Goal: Task Accomplishment & Management: Manage account settings

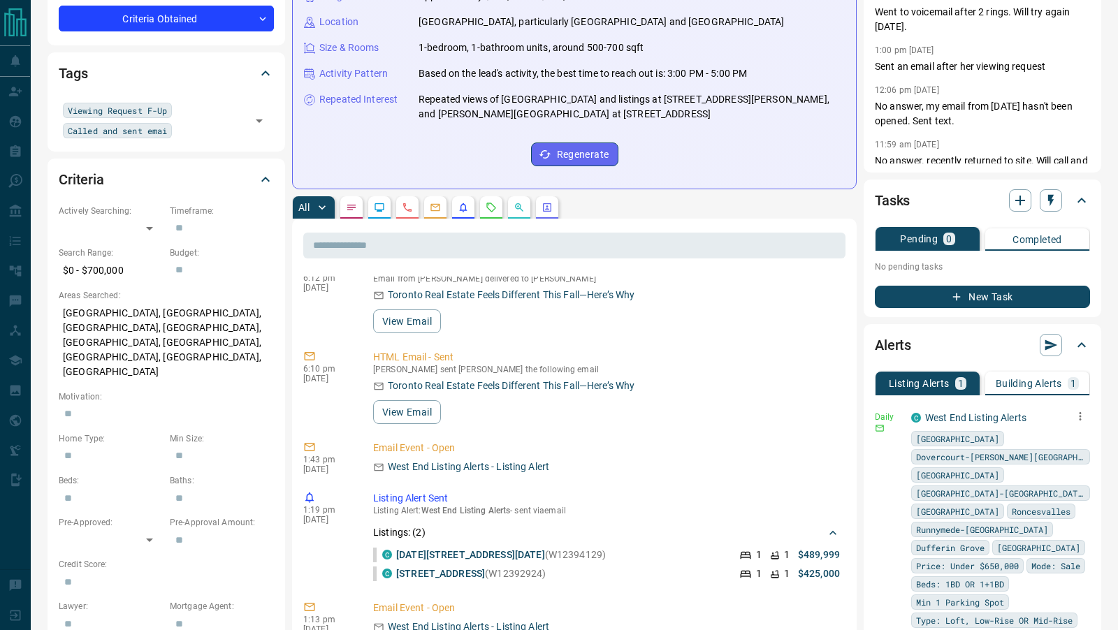
scroll to position [29, 0]
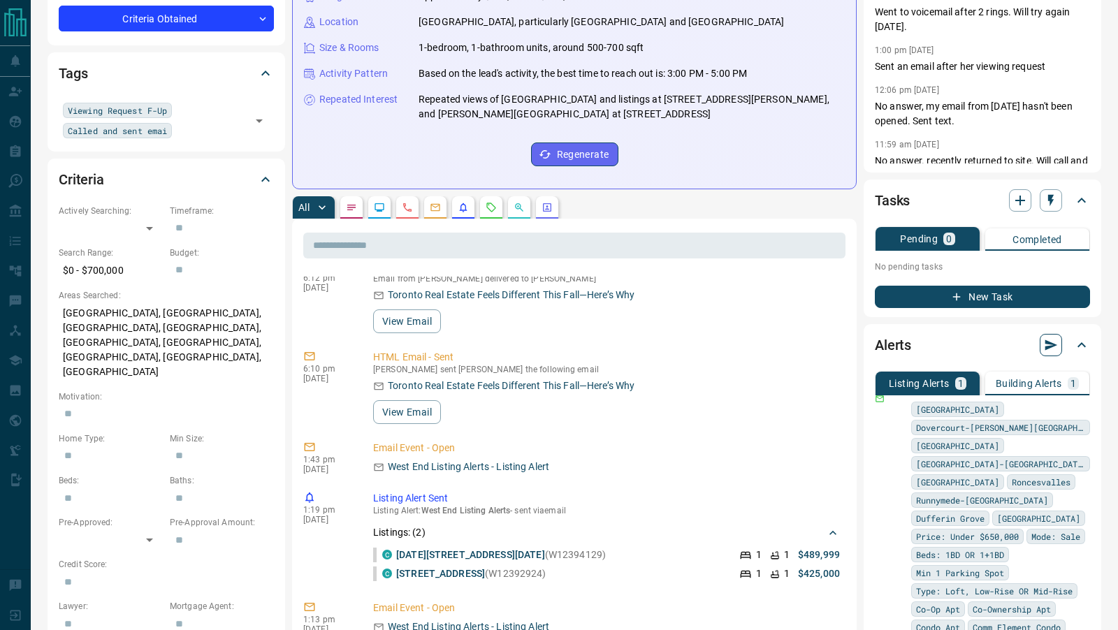
click at [1057, 334] on button "button" at bounding box center [1050, 345] width 22 height 22
click at [1003, 362] on li "Send all - LISTING - alerts Now" at bounding box center [989, 361] width 145 height 21
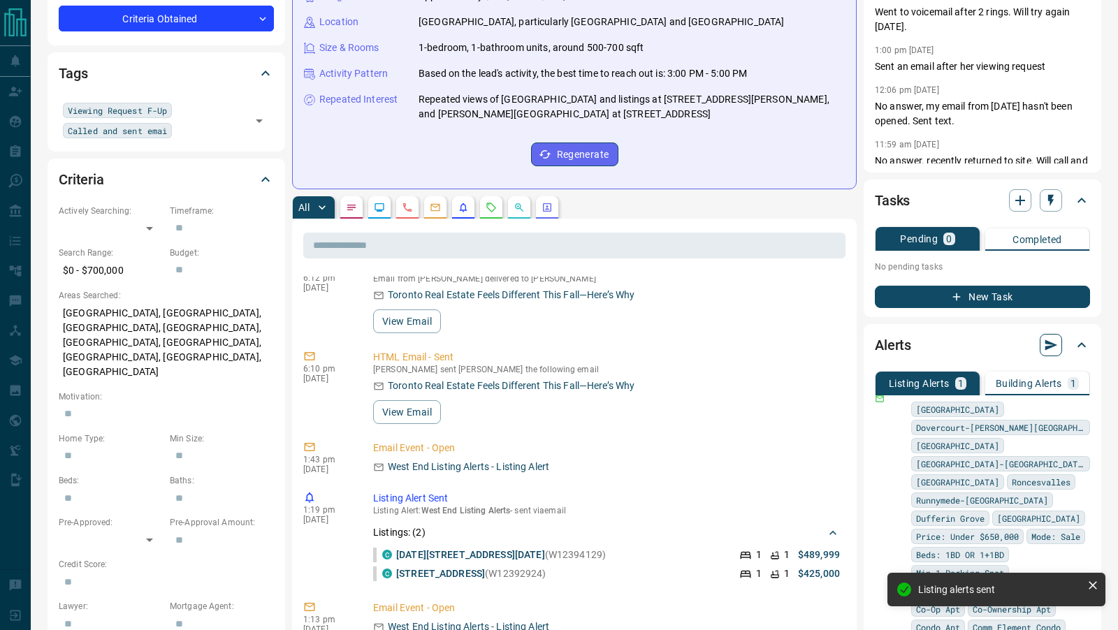
click at [1050, 340] on icon "button" at bounding box center [1051, 345] width 13 height 10
click at [1004, 379] on li "Send all - BUILDING - alerts Now" at bounding box center [989, 382] width 145 height 21
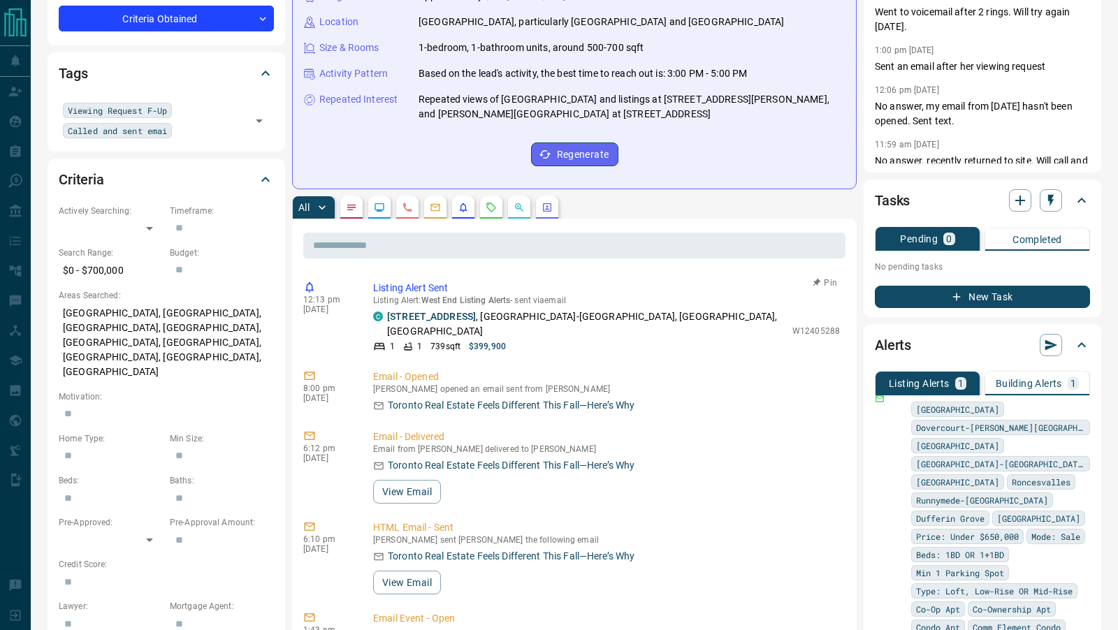
scroll to position [0, 0]
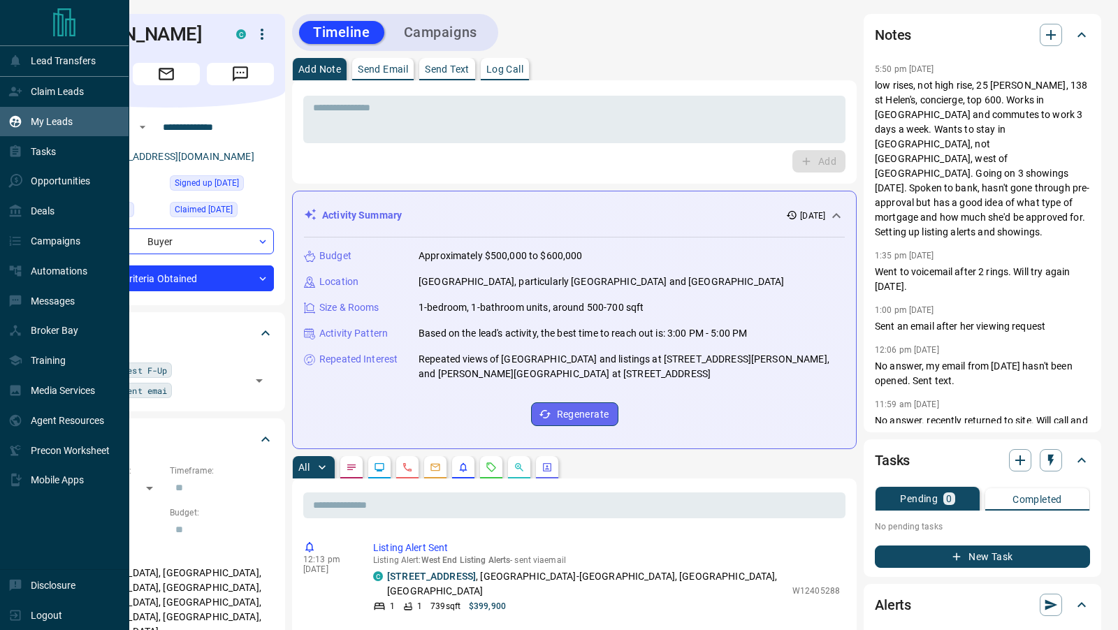
click at [36, 127] on div "My Leads" at bounding box center [40, 121] width 64 height 23
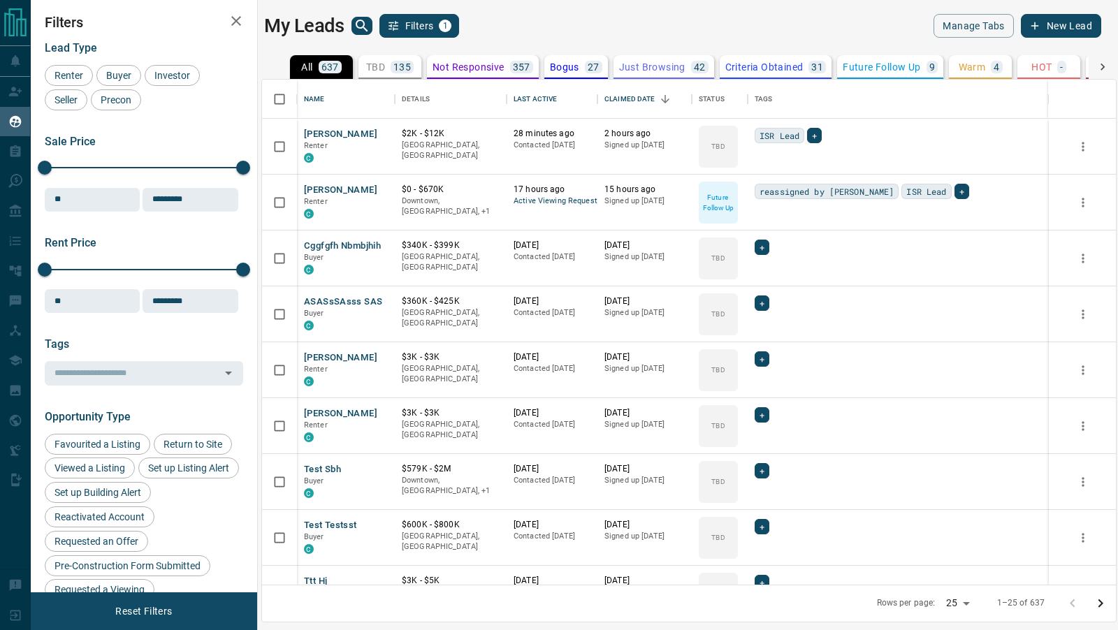
scroll to position [506, 854]
click at [365, 23] on icon "search button" at bounding box center [361, 25] width 17 height 17
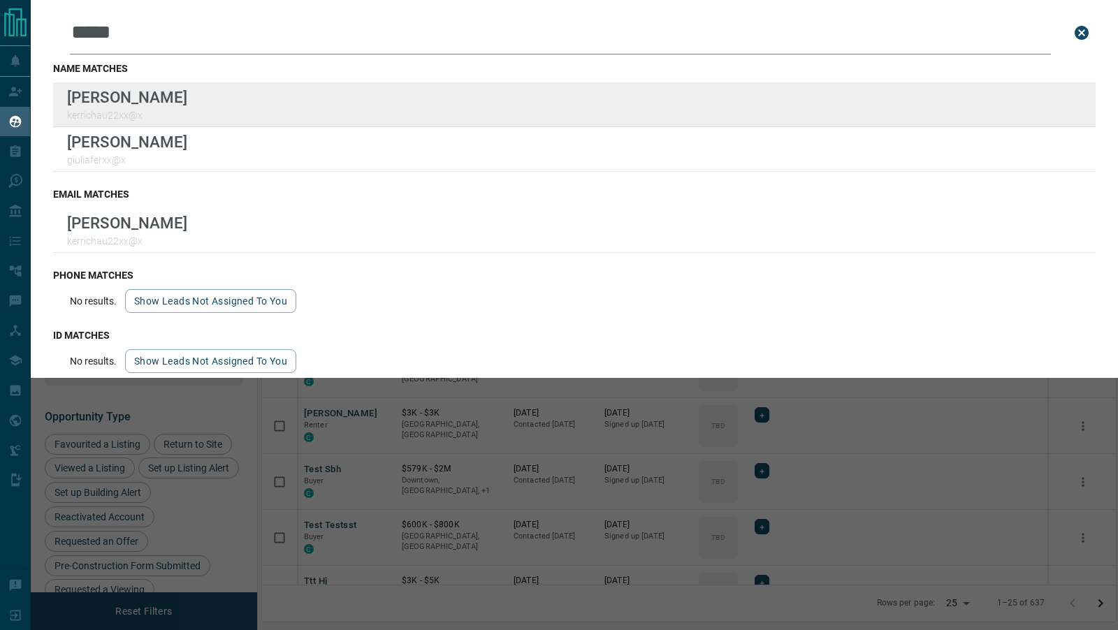
type input "*****"
click at [0, 0] on div "Lead Transfers Claim Leads My Leads Tasks Opportunities Deals Campaigns Automat…" at bounding box center [559, 306] width 1118 height 613
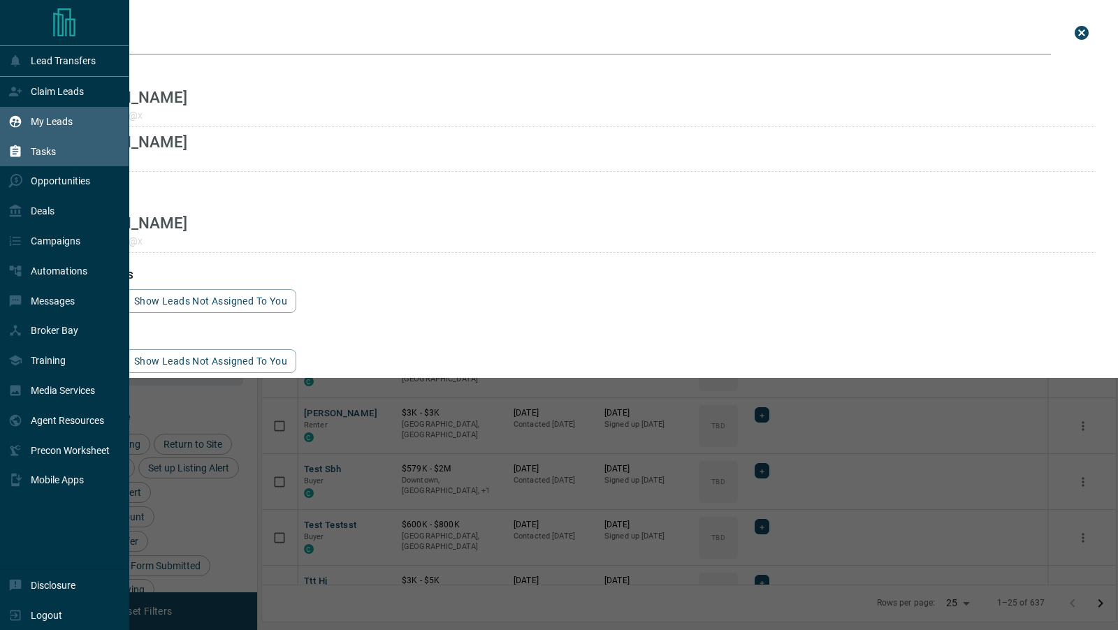
click at [41, 156] on p "Tasks" at bounding box center [43, 151] width 25 height 11
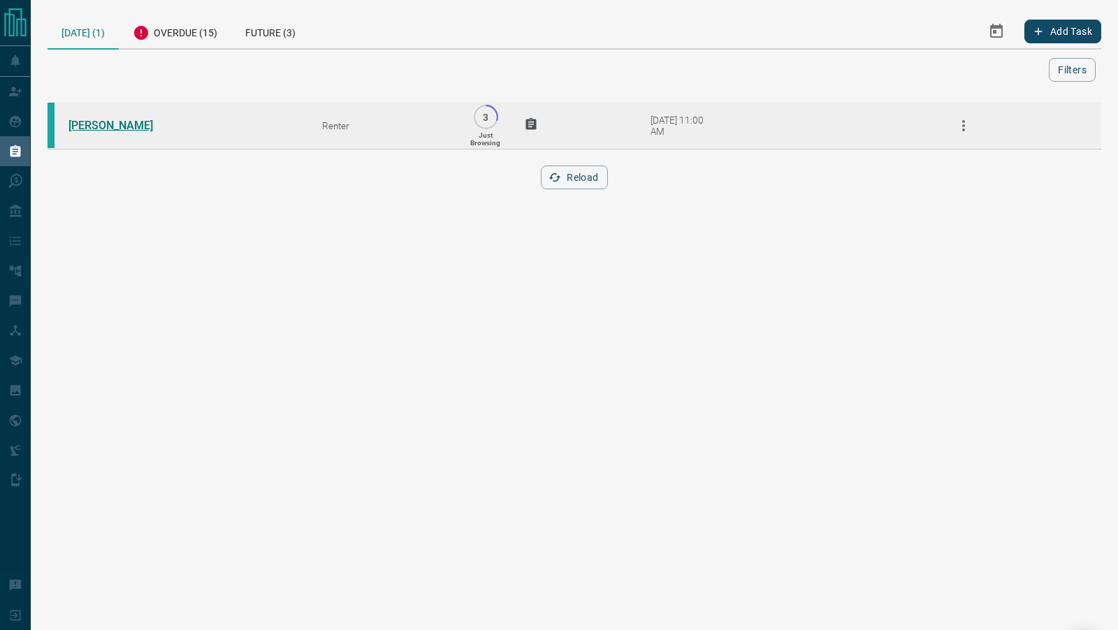
click at [91, 122] on link "[PERSON_NAME]" at bounding box center [120, 125] width 105 height 13
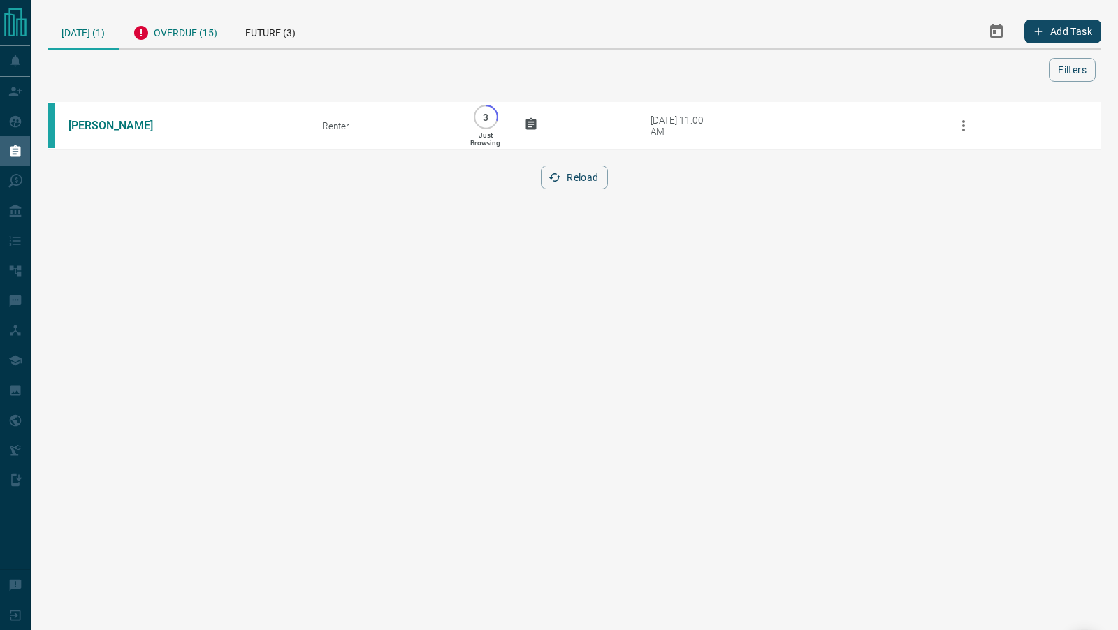
click at [207, 41] on div "Overdue (15)" at bounding box center [175, 31] width 112 height 34
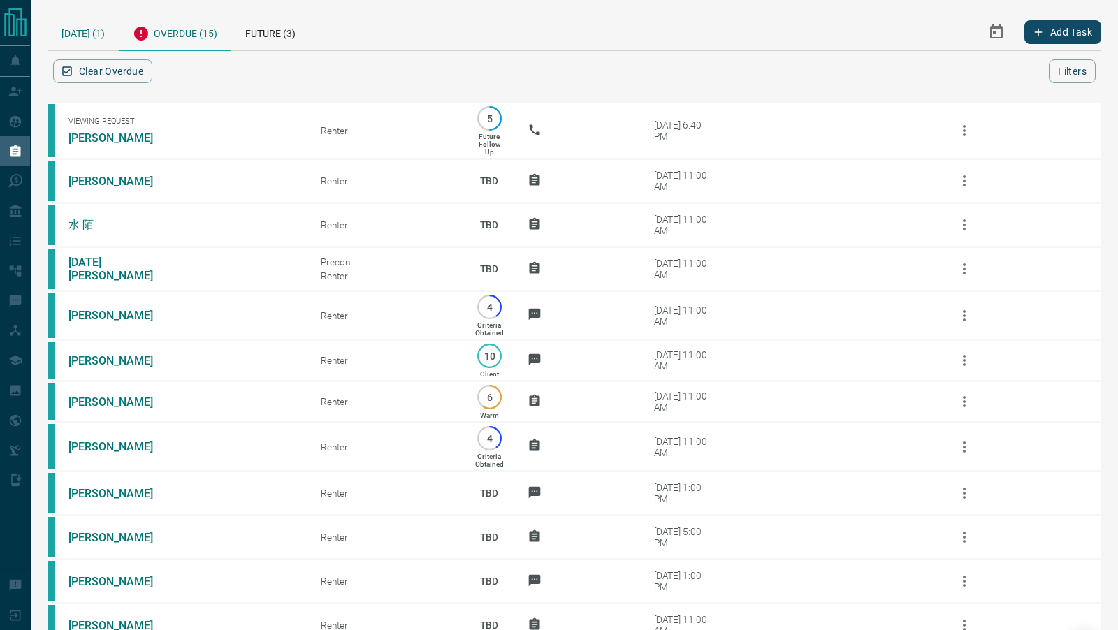
click at [89, 35] on div "[DATE] (1)" at bounding box center [82, 32] width 71 height 36
